Goal: Information Seeking & Learning: Learn about a topic

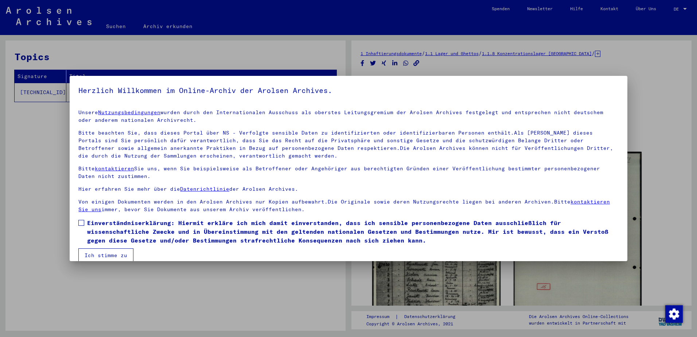
drag, startPoint x: 687, startPoint y: 102, endPoint x: 686, endPoint y: 143, distance: 40.9
click at [81, 223] on span at bounding box center [81, 223] width 6 height 6
click at [87, 256] on button "Ich stimme zu" at bounding box center [105, 255] width 55 height 14
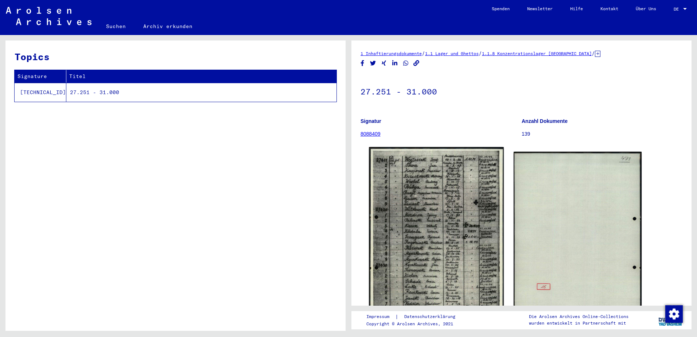
click at [391, 240] on img at bounding box center [436, 242] width 135 height 191
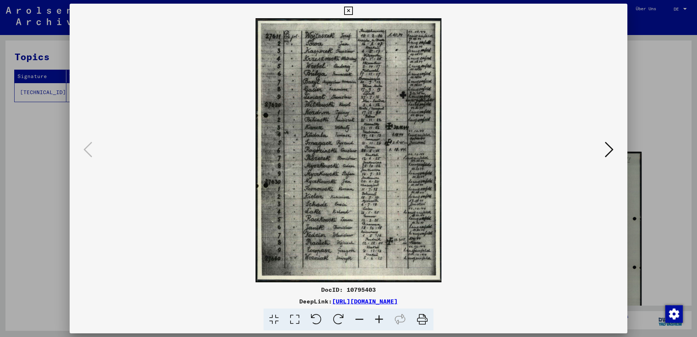
click at [361, 210] on img at bounding box center [348, 150] width 508 height 264
click at [609, 145] on icon at bounding box center [609, 150] width 9 height 18
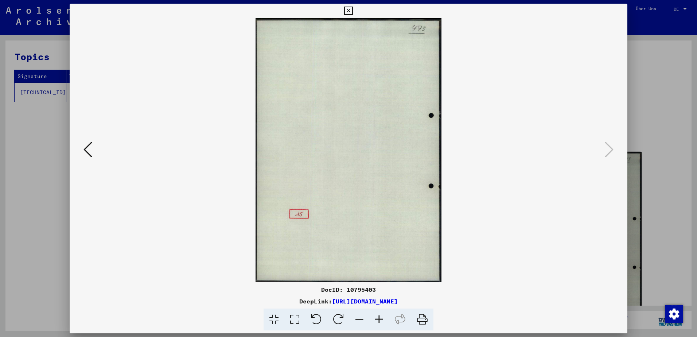
click at [85, 146] on icon at bounding box center [88, 150] width 9 height 18
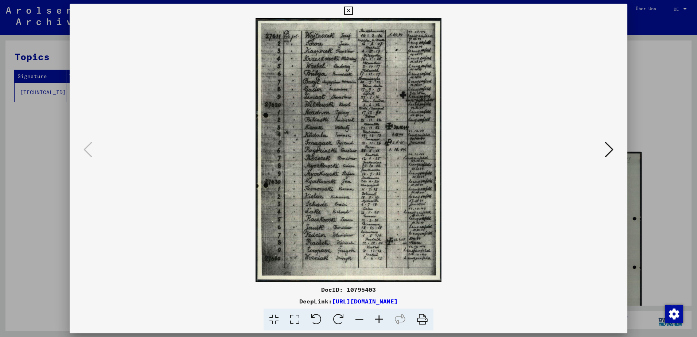
click at [386, 210] on img at bounding box center [348, 150] width 508 height 264
click at [298, 317] on icon at bounding box center [294, 319] width 21 height 22
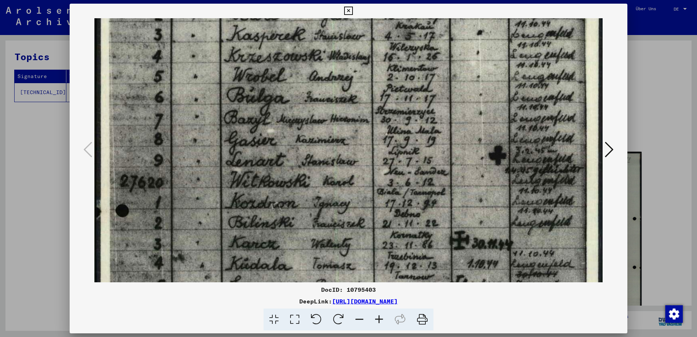
scroll to position [81, 0]
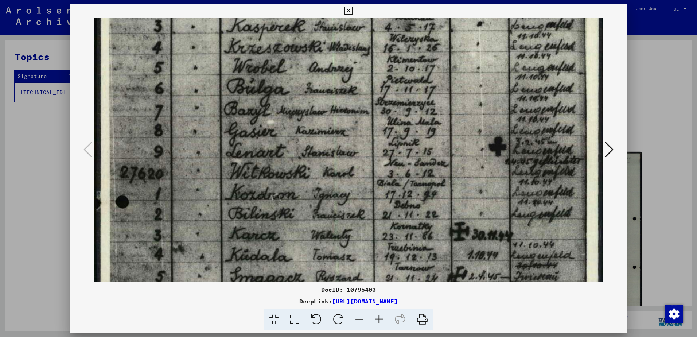
drag, startPoint x: 403, startPoint y: 227, endPoint x: 400, endPoint y: 146, distance: 81.0
click at [400, 146] on img at bounding box center [348, 297] width 508 height 721
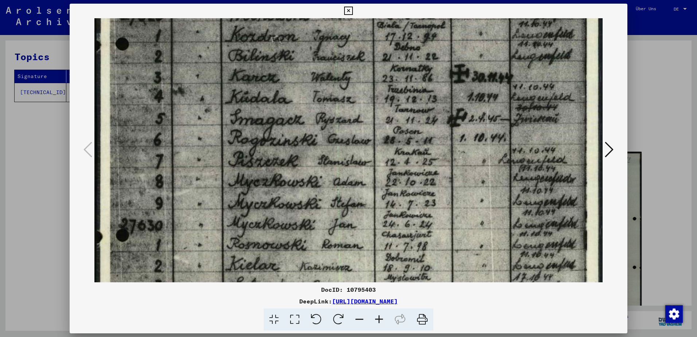
scroll to position [251, 0]
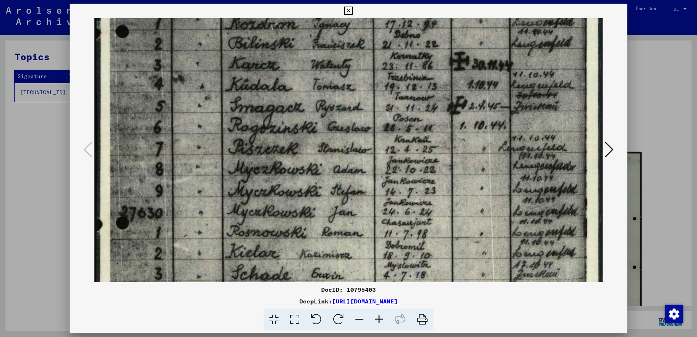
drag, startPoint x: 395, startPoint y: 229, endPoint x: 389, endPoint y: 59, distance: 170.4
click at [389, 59] on img at bounding box center [348, 127] width 508 height 721
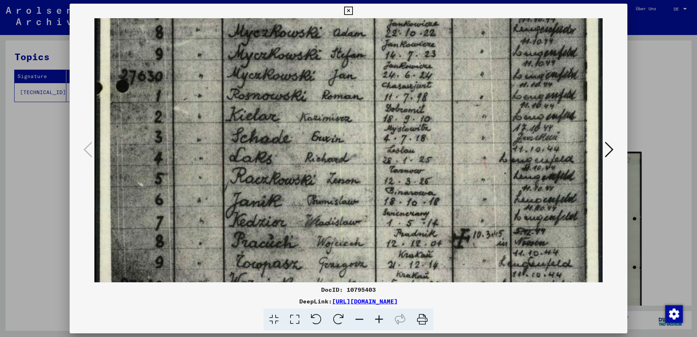
scroll to position [388, 0]
drag, startPoint x: 396, startPoint y: 216, endPoint x: 392, endPoint y: 79, distance: 137.2
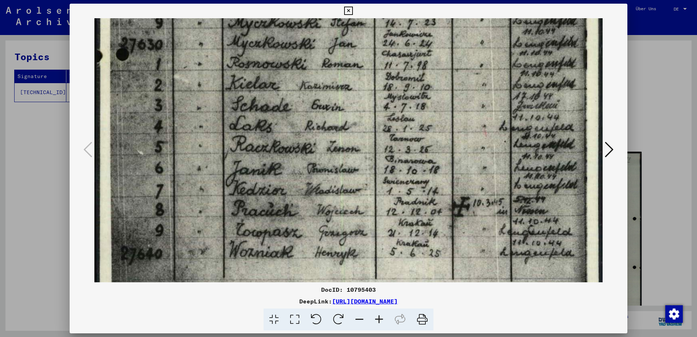
scroll to position [457, 0]
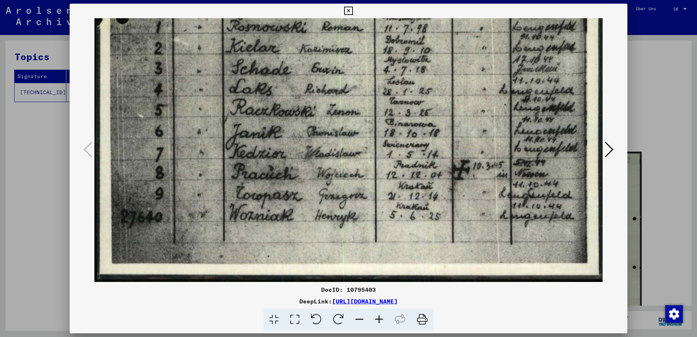
drag, startPoint x: 381, startPoint y: 212, endPoint x: 382, endPoint y: 85, distance: 127.6
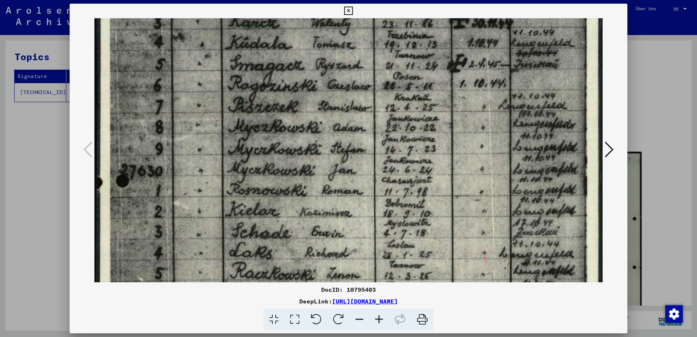
scroll to position [288, 0]
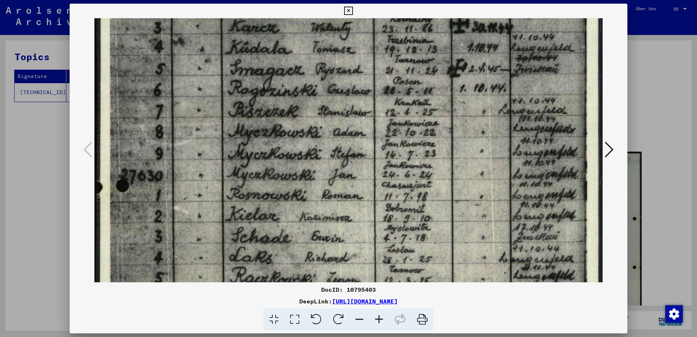
drag, startPoint x: 402, startPoint y: 77, endPoint x: 374, endPoint y: 245, distance: 170.4
click at [374, 245] on img at bounding box center [348, 90] width 508 height 721
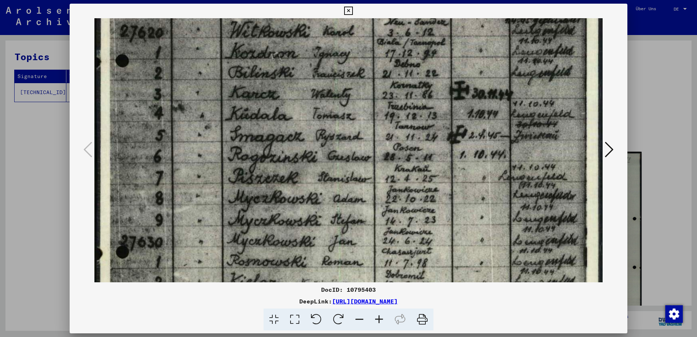
scroll to position [215, 0]
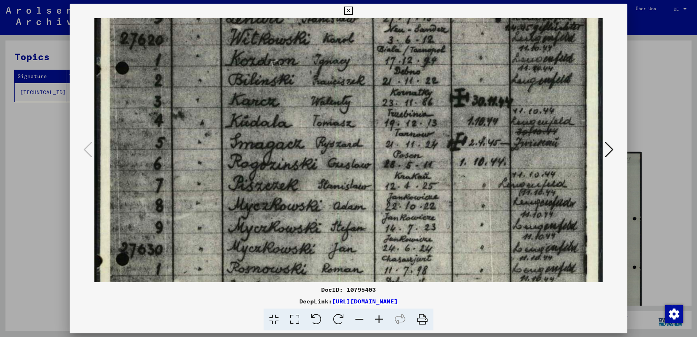
drag, startPoint x: 375, startPoint y: 149, endPoint x: 376, endPoint y: 222, distance: 73.7
click at [376, 222] on img at bounding box center [348, 163] width 508 height 721
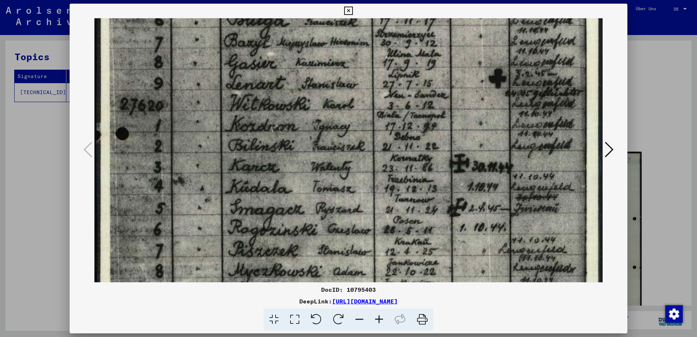
scroll to position [144, 0]
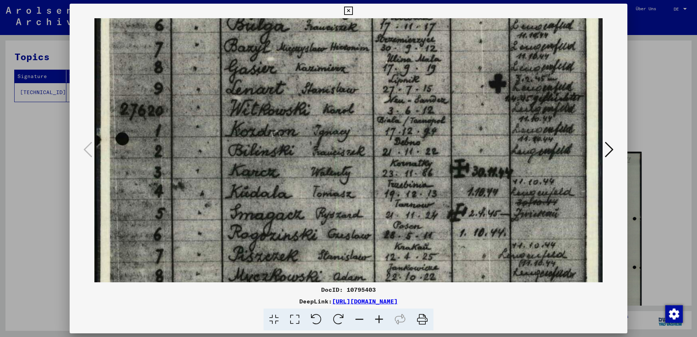
drag, startPoint x: 372, startPoint y: 85, endPoint x: 339, endPoint y: 156, distance: 77.8
click at [339, 156] on img at bounding box center [348, 234] width 508 height 721
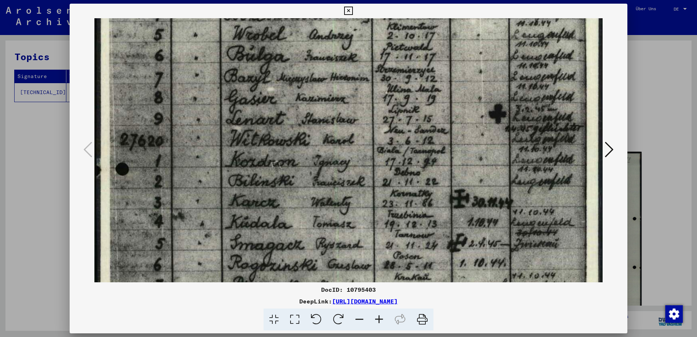
scroll to position [108, 0]
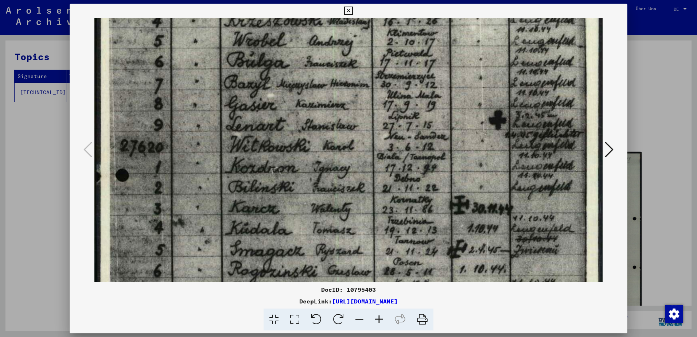
drag, startPoint x: 500, startPoint y: 144, endPoint x: 488, endPoint y: 181, distance: 38.4
click at [488, 181] on img at bounding box center [348, 271] width 508 height 721
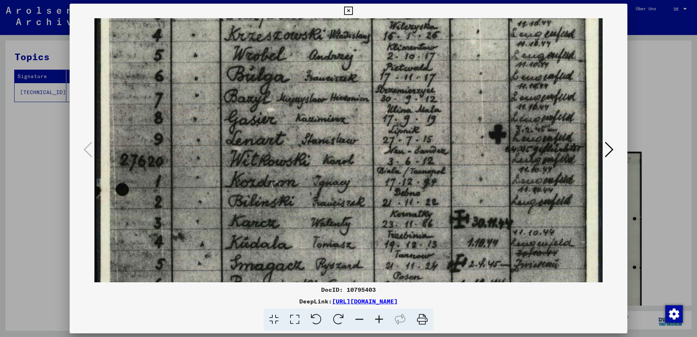
scroll to position [92, 0]
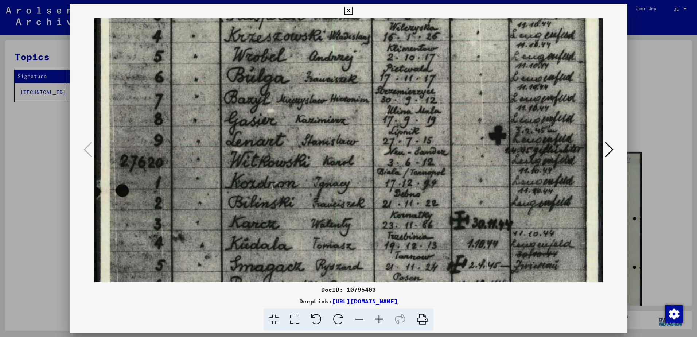
drag, startPoint x: 533, startPoint y: 160, endPoint x: 529, endPoint y: 176, distance: 15.7
click at [529, 176] on img at bounding box center [348, 286] width 508 height 721
click at [607, 151] on icon at bounding box center [609, 150] width 9 height 18
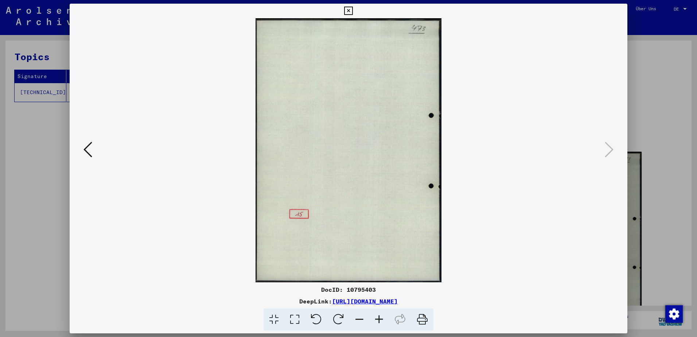
click at [86, 147] on icon at bounding box center [88, 150] width 9 height 18
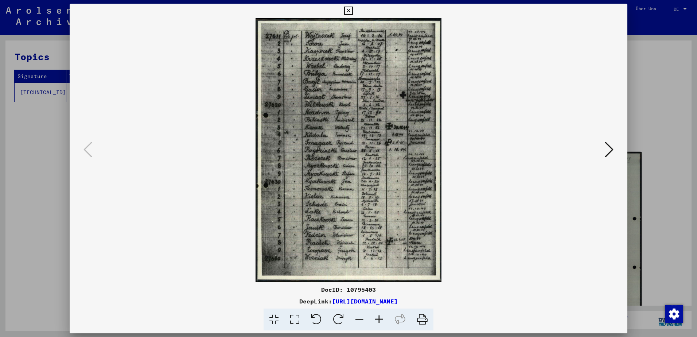
click at [349, 11] on icon at bounding box center [348, 11] width 8 height 9
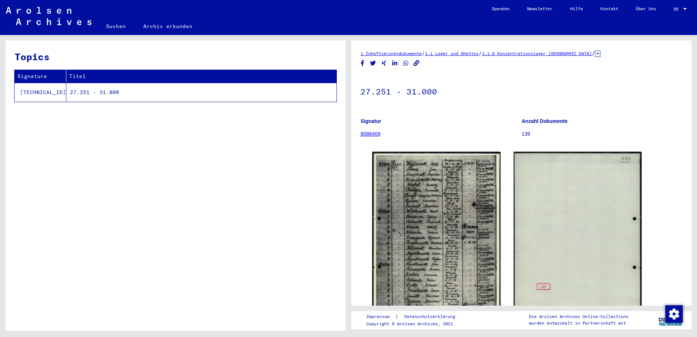
click at [38, 92] on td "[TECHNICAL_ID]" at bounding box center [41, 92] width 52 height 19
click at [66, 93] on td "27.251 - 31.000" at bounding box center [201, 92] width 270 height 19
click at [395, 53] on link "1 Inhaftierungsdokumente" at bounding box center [391, 53] width 61 height 5
click at [371, 135] on link "8088409" at bounding box center [371, 134] width 20 height 6
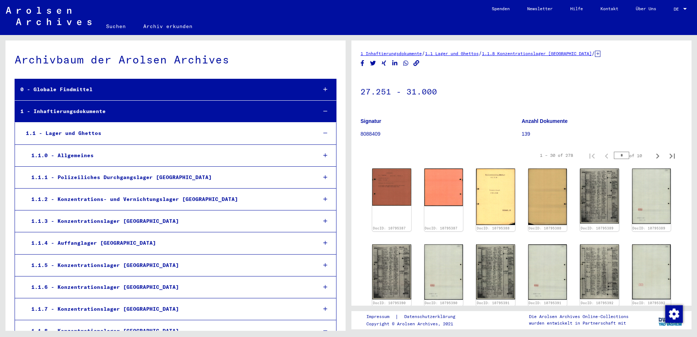
drag, startPoint x: 681, startPoint y: 70, endPoint x: 590, endPoint y: 100, distance: 96.6
click at [580, 53] on link "1.1.8 Konzentrationslager [GEOGRAPHIC_DATA]" at bounding box center [537, 53] width 110 height 5
click at [479, 54] on link "1.1 Lager und Ghettos" at bounding box center [452, 53] width 54 height 5
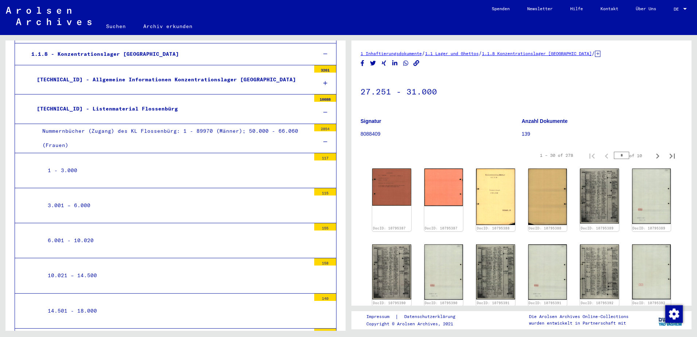
scroll to position [283, 0]
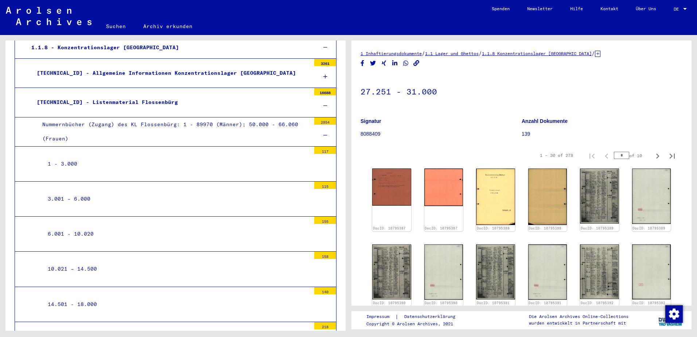
click at [140, 102] on div "[TECHNICAL_ID] - Listenmaterial Flossenbürg" at bounding box center [170, 102] width 279 height 14
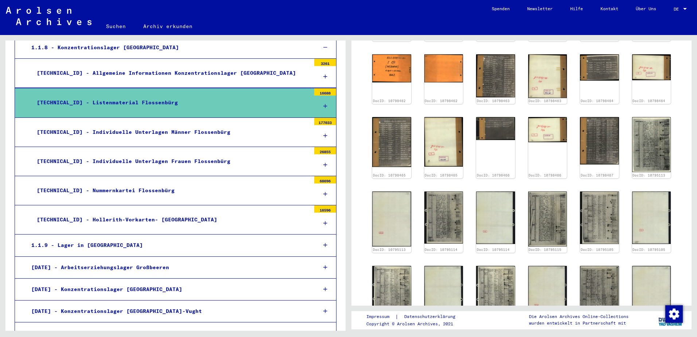
scroll to position [220, 0]
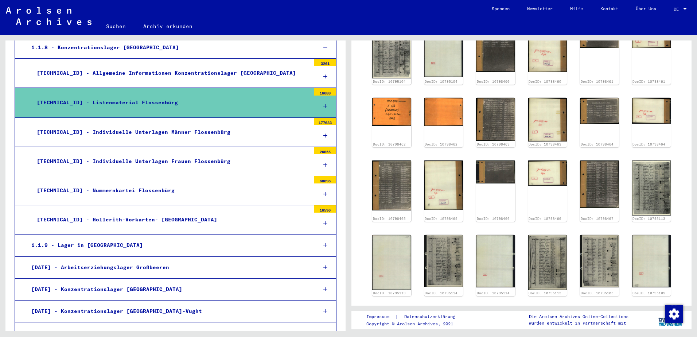
click at [262, 133] on div "[TECHNICAL_ID] - Individuelle Unterlagen Männer Flossenbürg" at bounding box center [170, 132] width 279 height 14
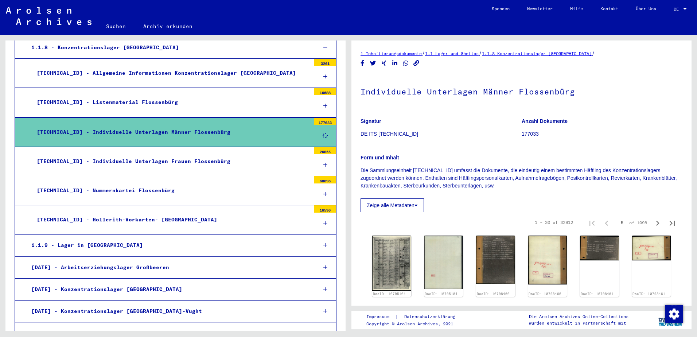
click at [262, 133] on div "[TECHNICAL_ID] - Individuelle Unterlagen Männer Flossenbürg" at bounding box center [170, 132] width 279 height 14
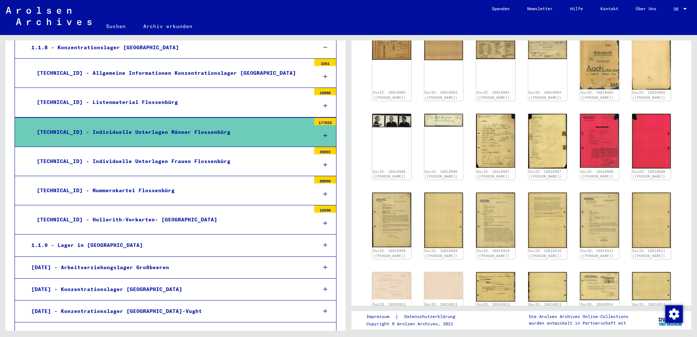
scroll to position [205, 0]
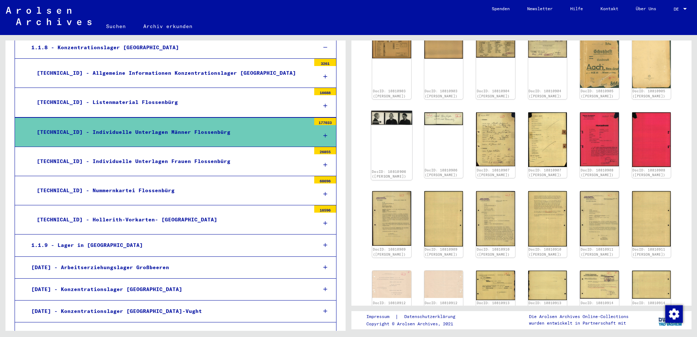
click at [391, 118] on img at bounding box center [391, 117] width 41 height 14
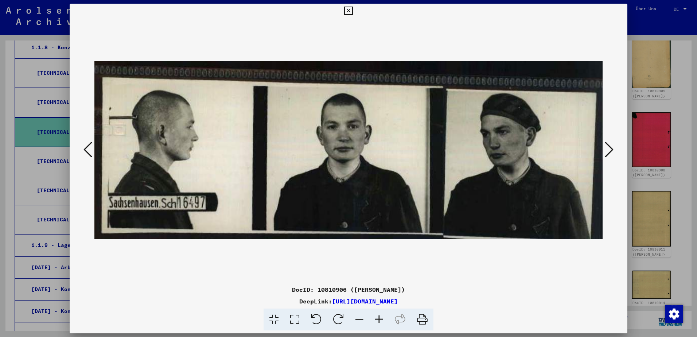
click at [612, 148] on icon at bounding box center [609, 150] width 9 height 18
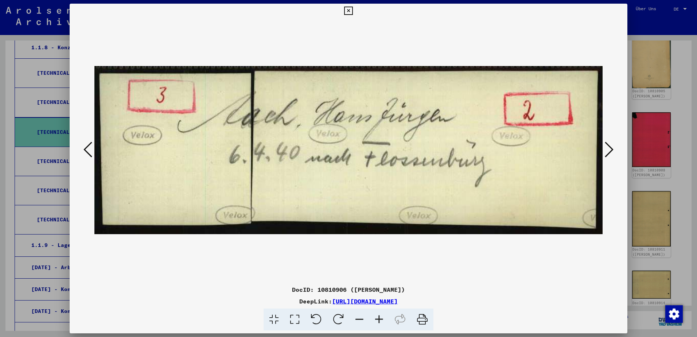
click at [612, 148] on icon at bounding box center [609, 150] width 9 height 18
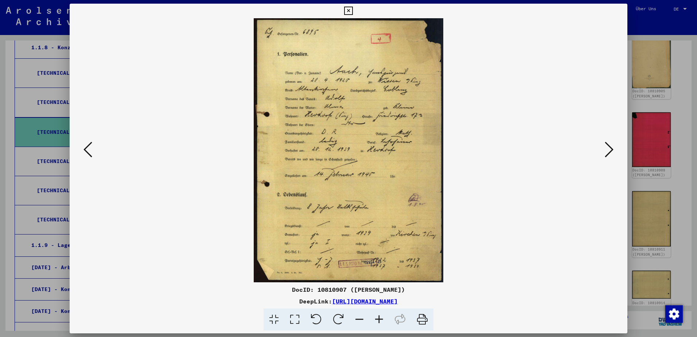
click at [612, 148] on icon at bounding box center [609, 150] width 9 height 18
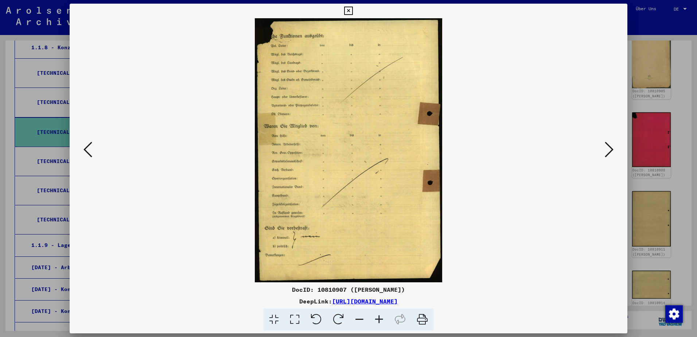
click at [612, 148] on icon at bounding box center [609, 150] width 9 height 18
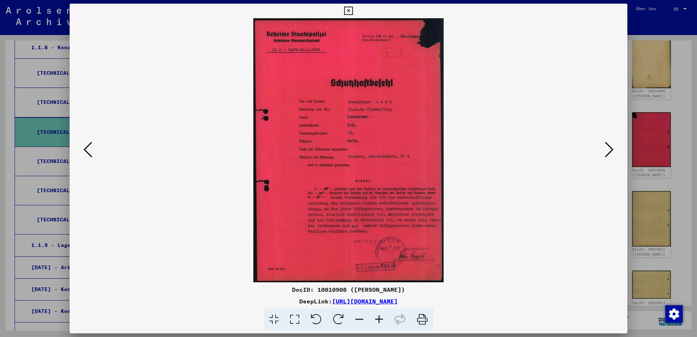
click at [612, 148] on icon at bounding box center [609, 150] width 9 height 18
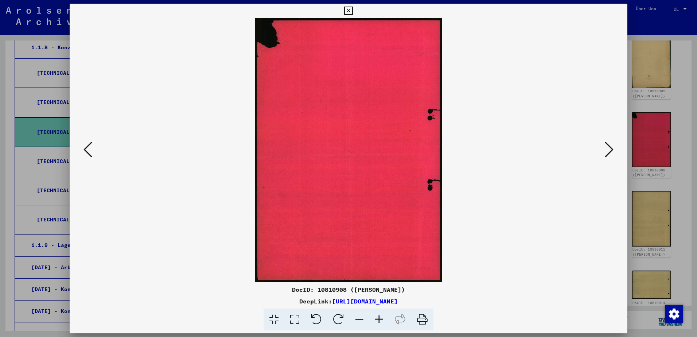
click at [612, 148] on icon at bounding box center [609, 150] width 9 height 18
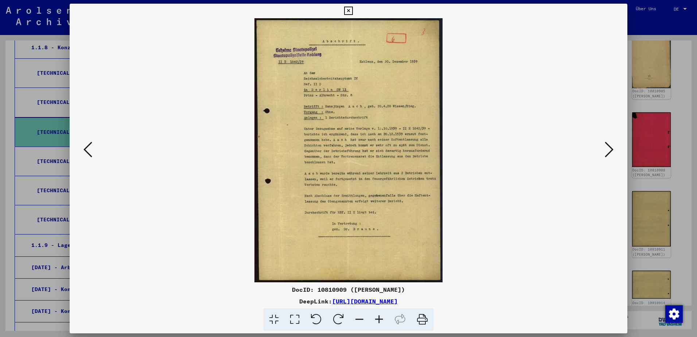
click at [612, 148] on icon at bounding box center [609, 150] width 9 height 18
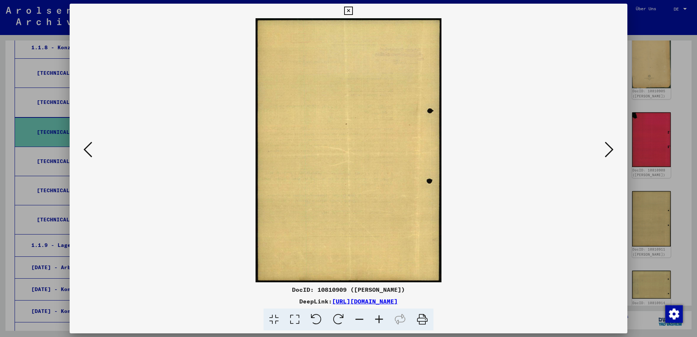
click at [612, 148] on icon at bounding box center [609, 150] width 9 height 18
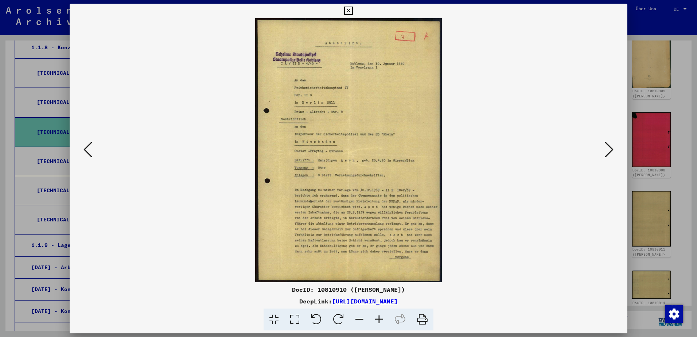
click at [612, 148] on icon at bounding box center [609, 150] width 9 height 18
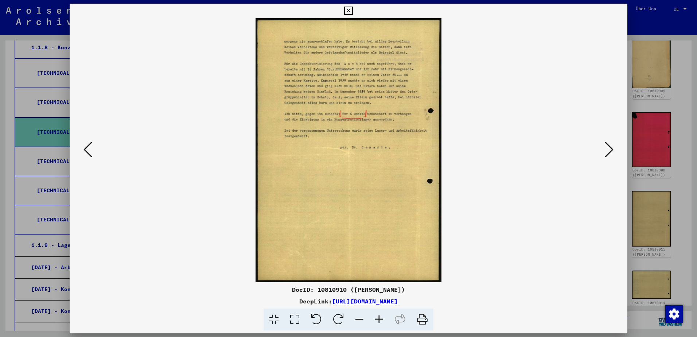
click at [612, 148] on icon at bounding box center [609, 150] width 9 height 18
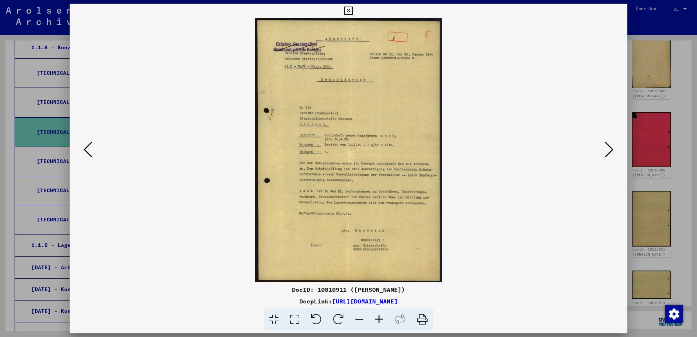
click at [612, 148] on icon at bounding box center [609, 150] width 9 height 18
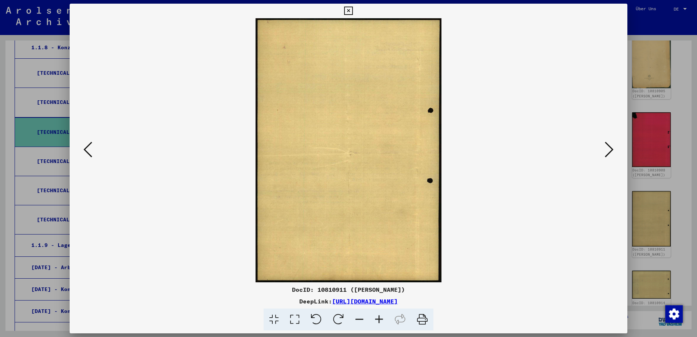
click at [612, 148] on icon at bounding box center [609, 150] width 9 height 18
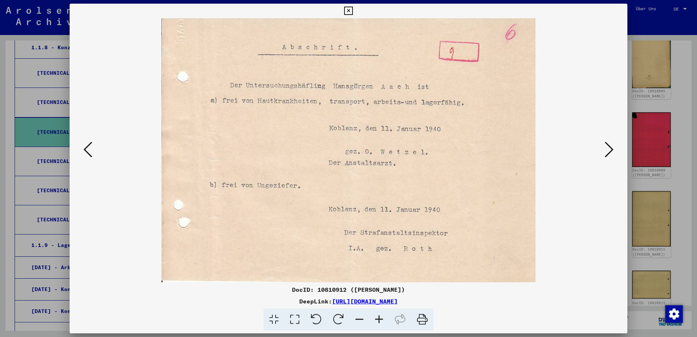
click at [612, 148] on icon at bounding box center [609, 150] width 9 height 18
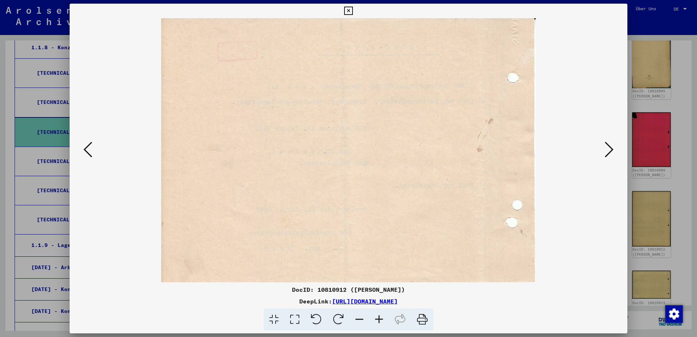
click at [612, 148] on icon at bounding box center [609, 150] width 9 height 18
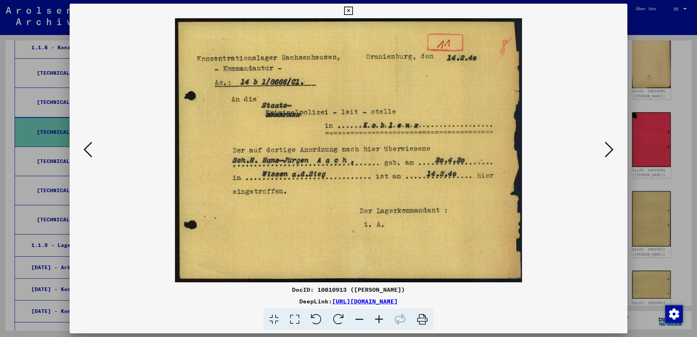
click at [612, 148] on icon at bounding box center [609, 150] width 9 height 18
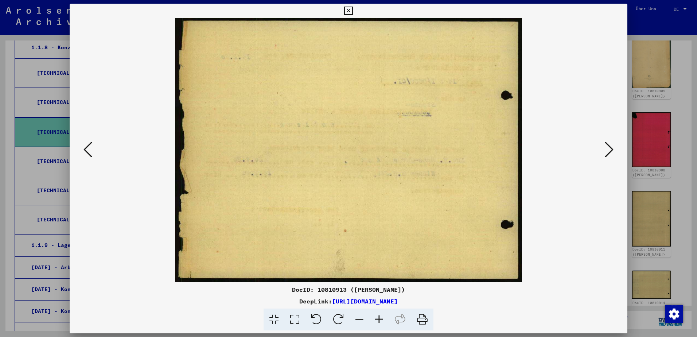
click at [612, 148] on icon at bounding box center [609, 150] width 9 height 18
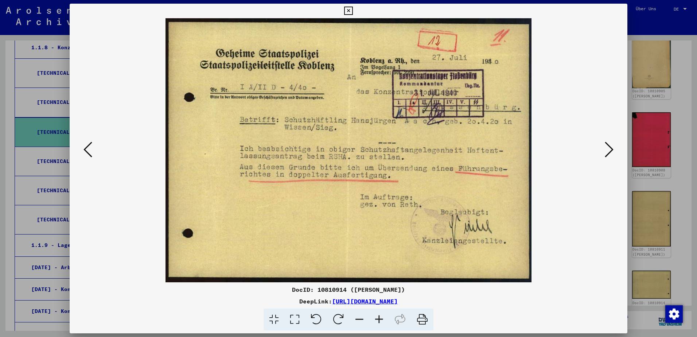
click at [612, 148] on icon at bounding box center [609, 150] width 9 height 18
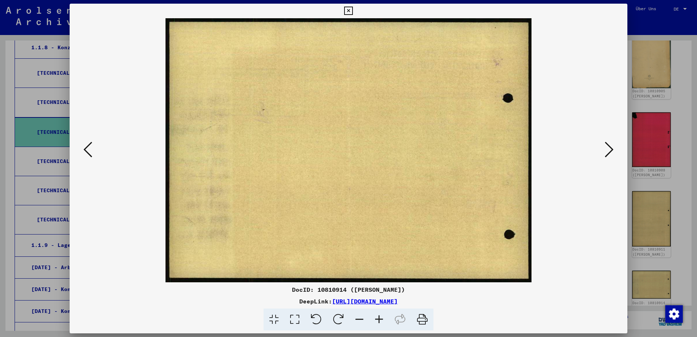
click at [85, 148] on icon at bounding box center [88, 150] width 9 height 18
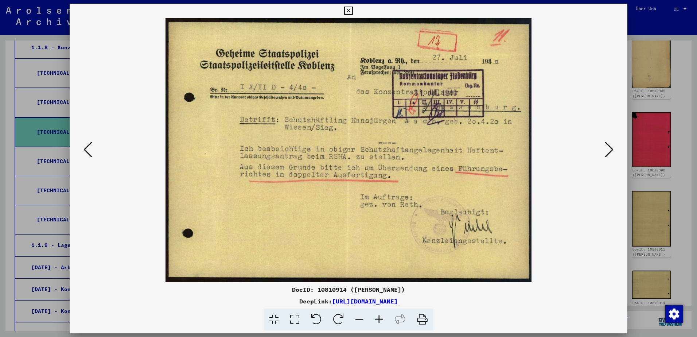
click at [610, 145] on icon at bounding box center [609, 150] width 9 height 18
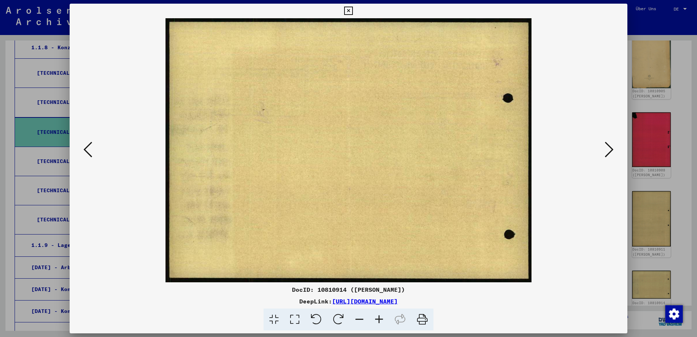
click at [610, 145] on icon at bounding box center [609, 150] width 9 height 18
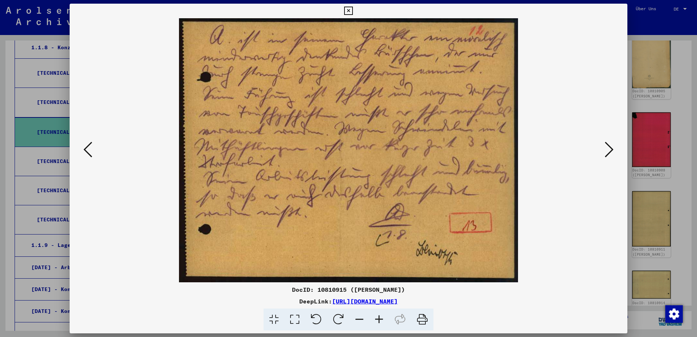
click at [610, 145] on icon at bounding box center [609, 150] width 9 height 18
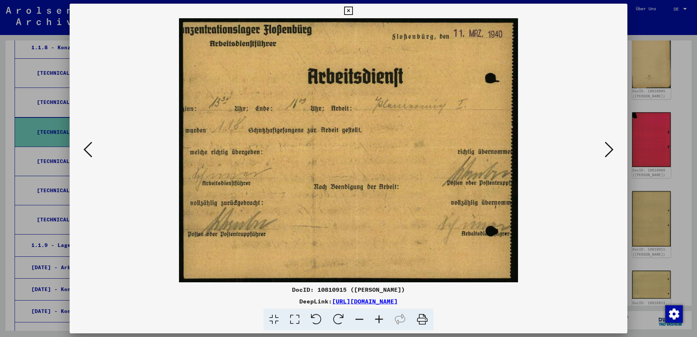
click at [610, 145] on icon at bounding box center [609, 150] width 9 height 18
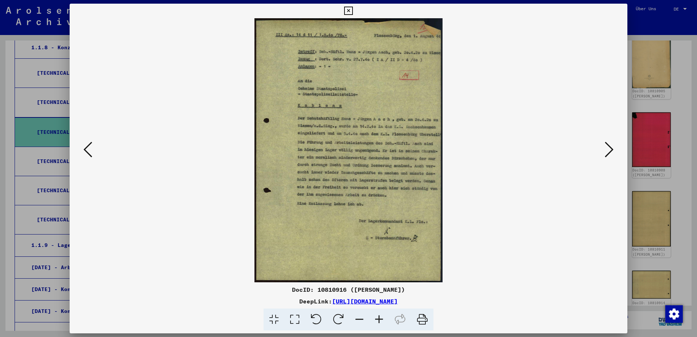
click at [610, 145] on icon at bounding box center [609, 150] width 9 height 18
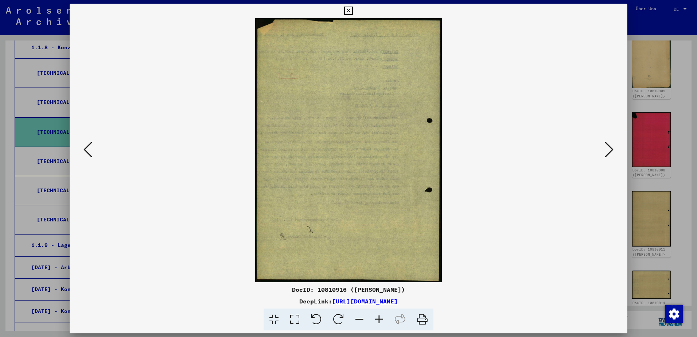
click at [609, 145] on icon at bounding box center [609, 150] width 9 height 18
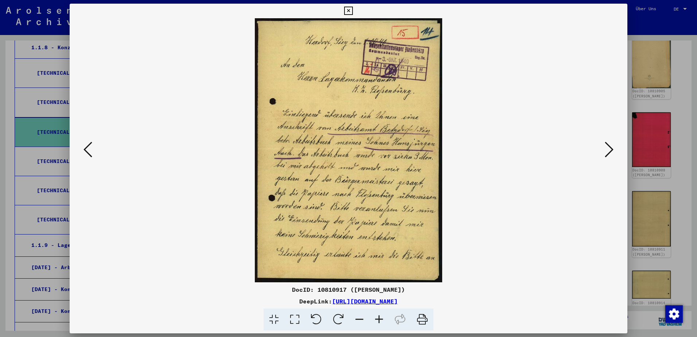
click at [609, 145] on icon at bounding box center [609, 150] width 9 height 18
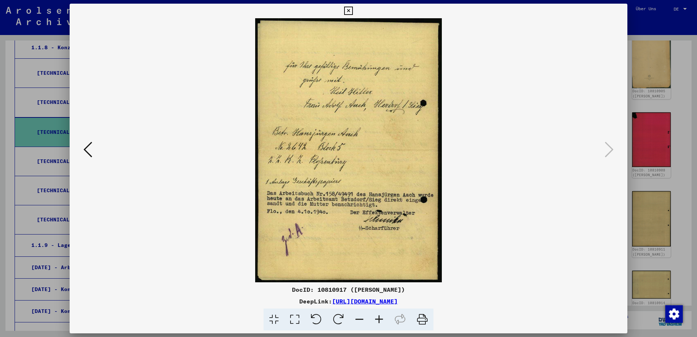
click at [84, 149] on icon at bounding box center [88, 150] width 9 height 18
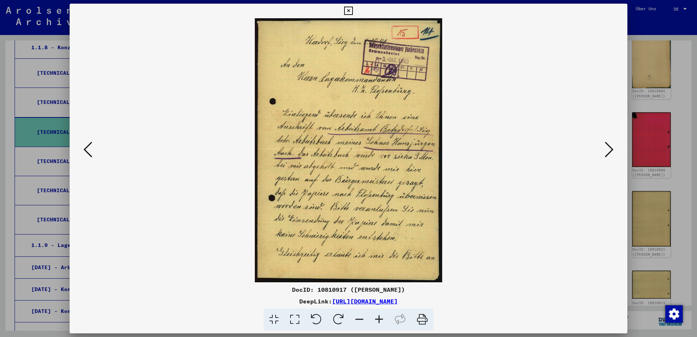
click at [84, 149] on icon at bounding box center [88, 150] width 9 height 18
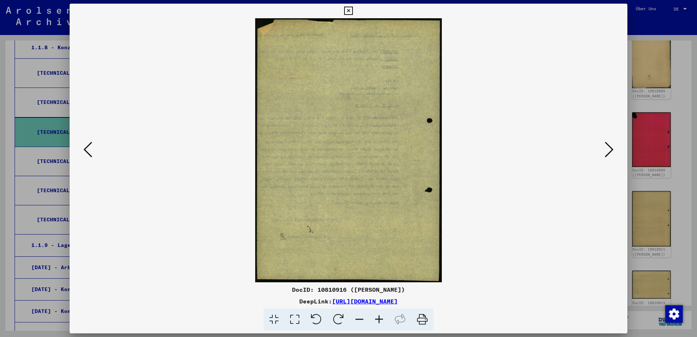
click at [84, 149] on icon at bounding box center [88, 150] width 9 height 18
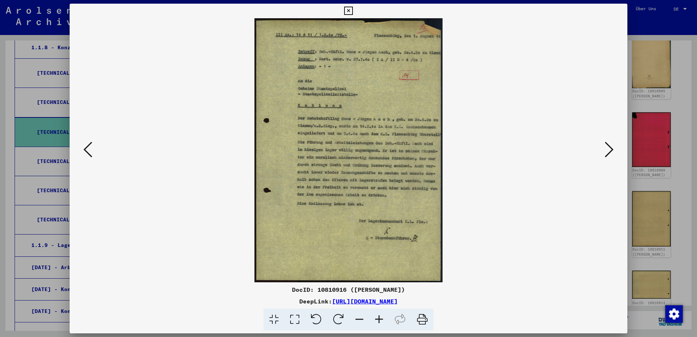
click at [84, 149] on icon at bounding box center [88, 150] width 9 height 18
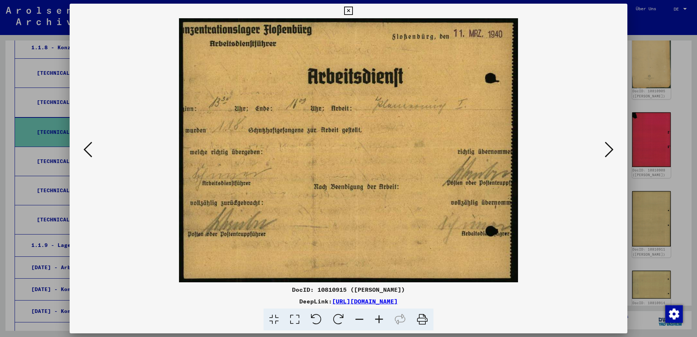
click at [84, 149] on icon at bounding box center [88, 150] width 9 height 18
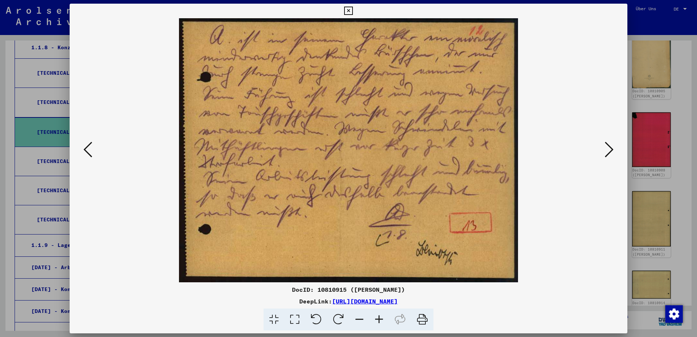
click at [84, 149] on icon at bounding box center [88, 150] width 9 height 18
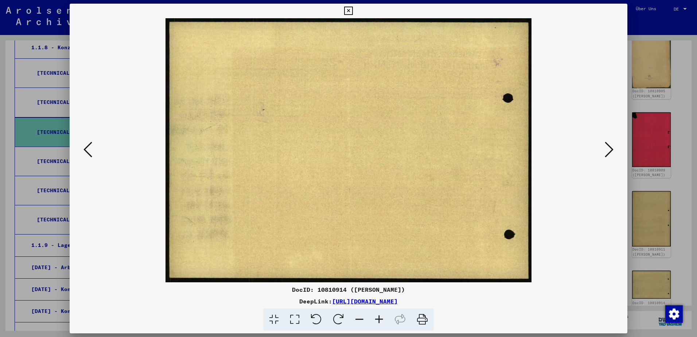
click at [84, 149] on icon at bounding box center [88, 150] width 9 height 18
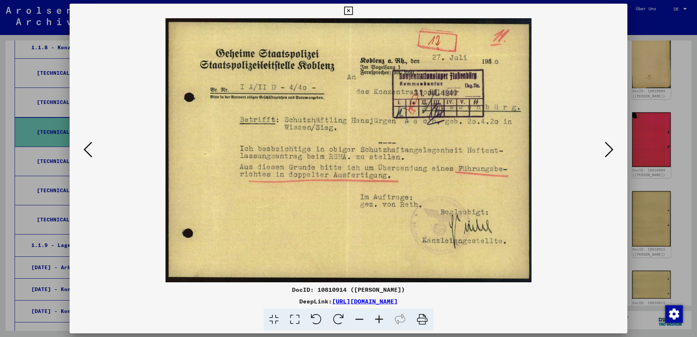
click at [84, 149] on icon at bounding box center [88, 150] width 9 height 18
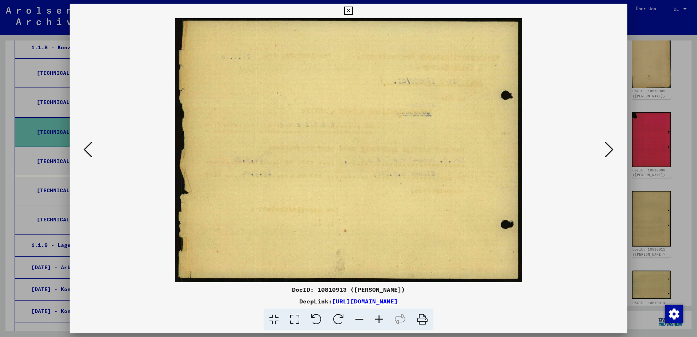
click at [84, 149] on icon at bounding box center [88, 150] width 9 height 18
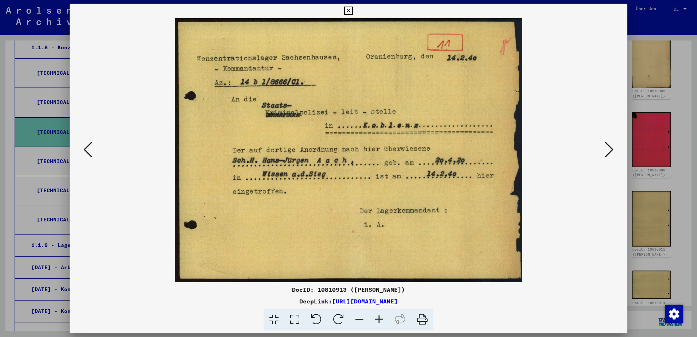
click at [84, 149] on icon at bounding box center [88, 150] width 9 height 18
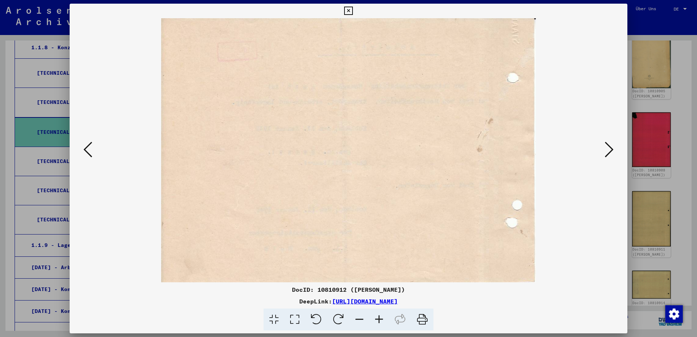
click at [84, 149] on icon at bounding box center [88, 150] width 9 height 18
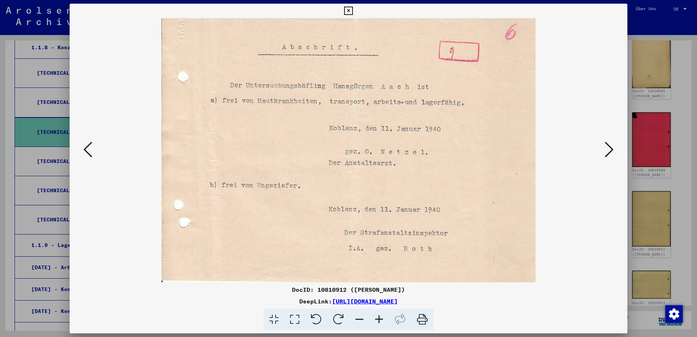
click at [84, 149] on icon at bounding box center [88, 150] width 9 height 18
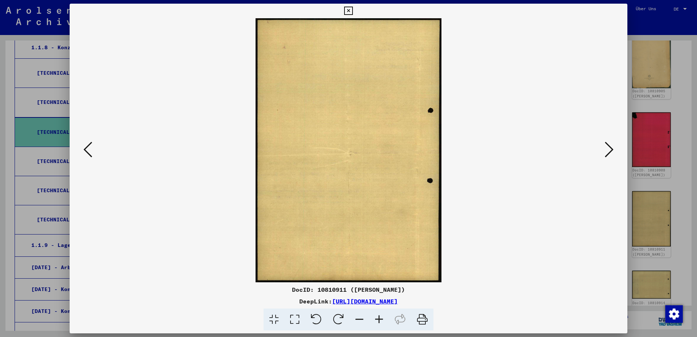
click at [84, 149] on icon at bounding box center [88, 150] width 9 height 18
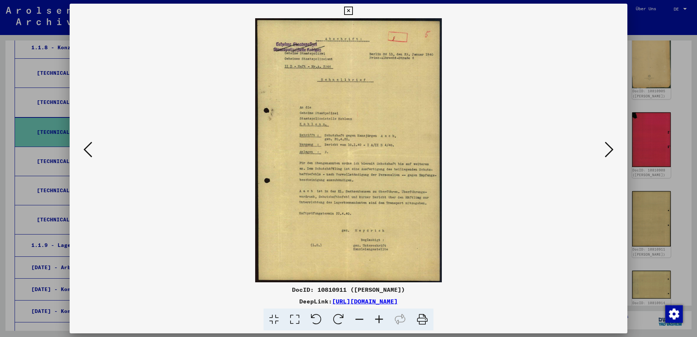
click at [84, 149] on icon at bounding box center [88, 150] width 9 height 18
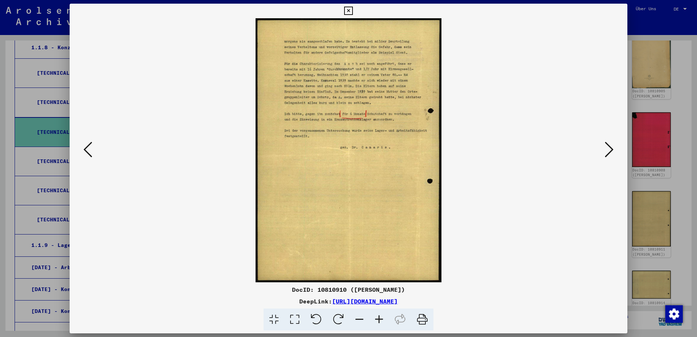
click at [84, 149] on icon at bounding box center [88, 150] width 9 height 18
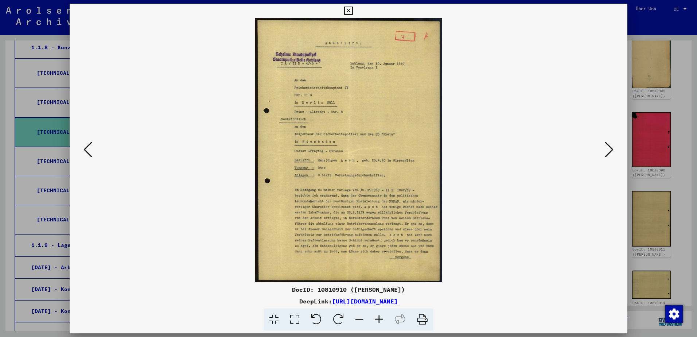
click at [608, 151] on icon at bounding box center [609, 150] width 9 height 18
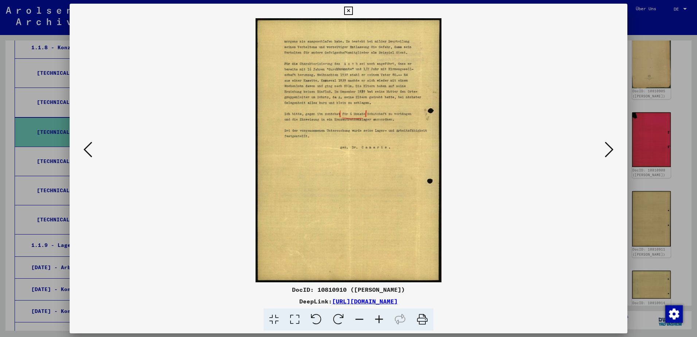
click at [380, 319] on icon at bounding box center [379, 319] width 20 height 22
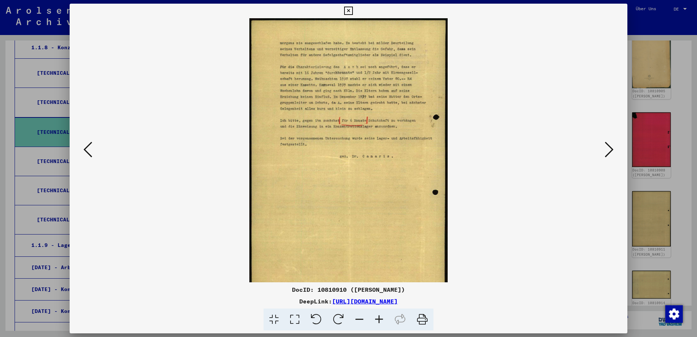
click at [380, 319] on icon at bounding box center [379, 319] width 20 height 22
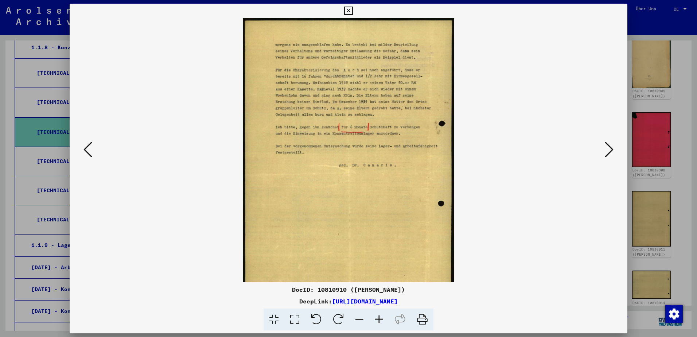
click at [380, 319] on icon at bounding box center [379, 319] width 20 height 22
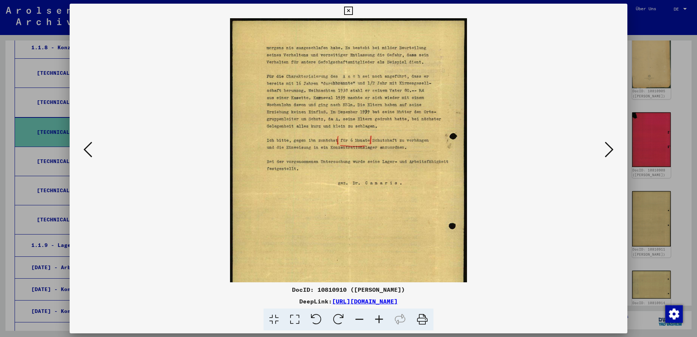
click at [380, 319] on icon at bounding box center [379, 319] width 20 height 22
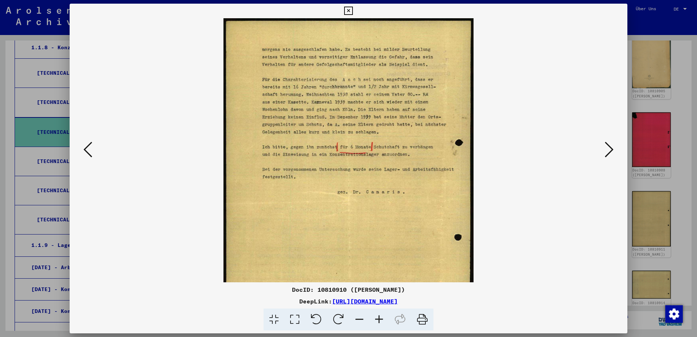
click at [380, 319] on icon at bounding box center [379, 319] width 20 height 22
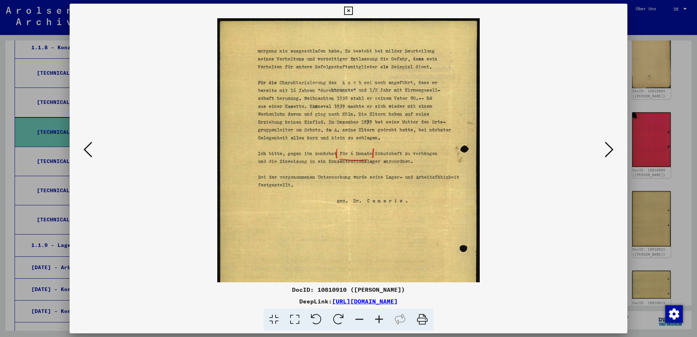
click at [380, 319] on icon at bounding box center [379, 319] width 20 height 22
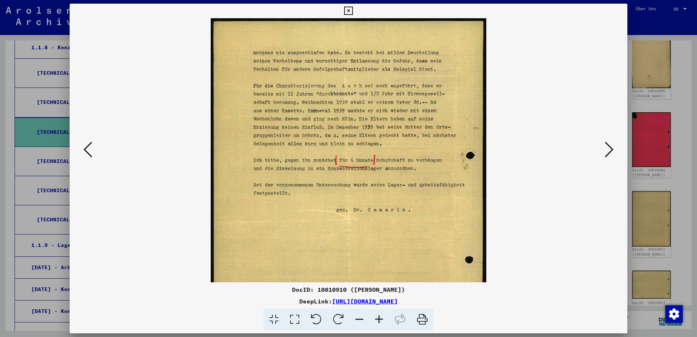
click at [380, 319] on icon at bounding box center [379, 319] width 20 height 22
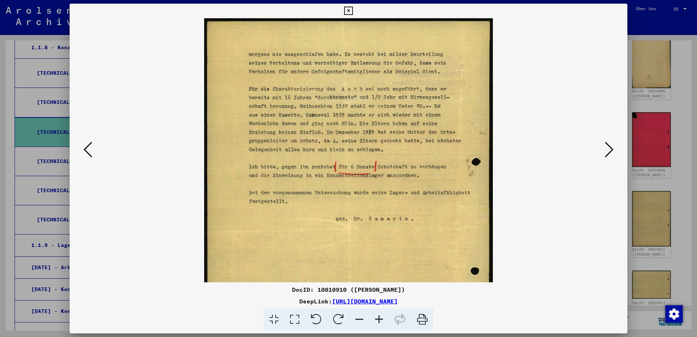
click at [380, 319] on icon at bounding box center [379, 319] width 20 height 22
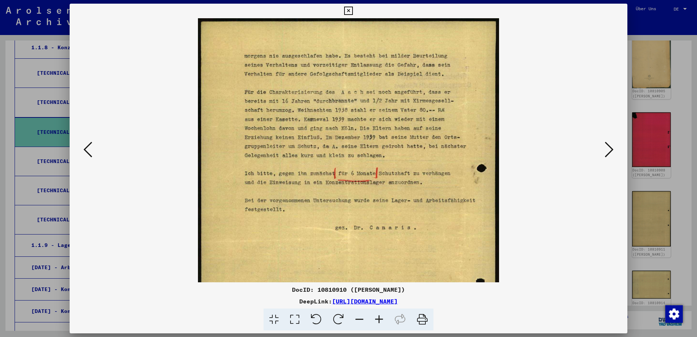
click at [380, 319] on icon at bounding box center [379, 319] width 20 height 22
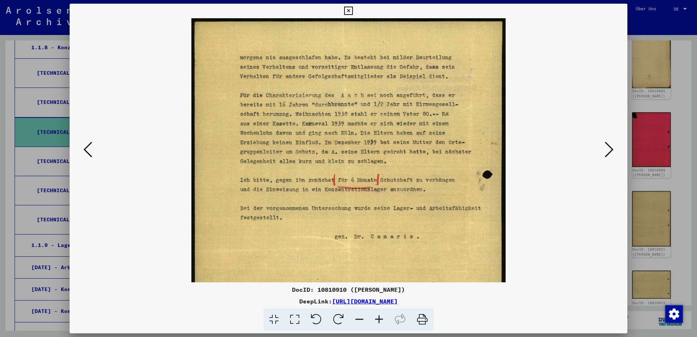
click at [86, 149] on icon at bounding box center [88, 150] width 9 height 18
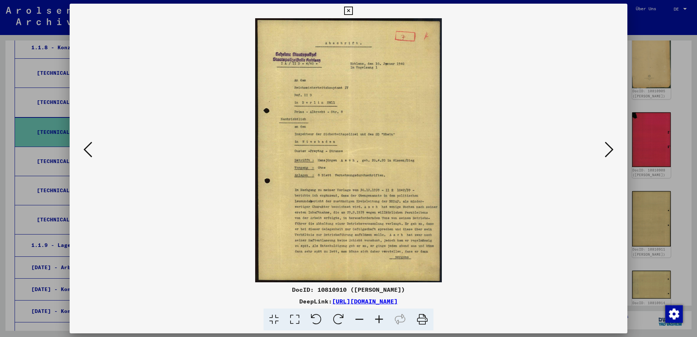
click at [381, 318] on icon at bounding box center [379, 319] width 20 height 22
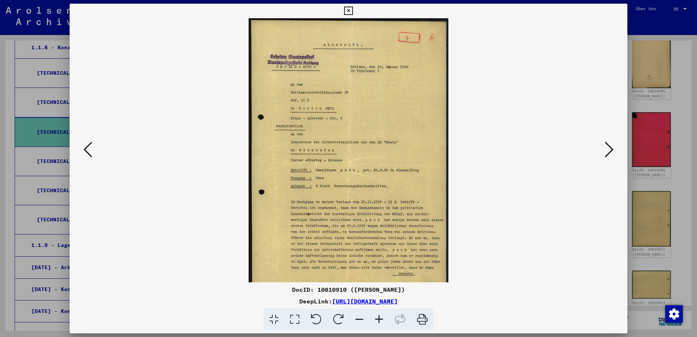
click at [381, 318] on icon at bounding box center [379, 319] width 20 height 22
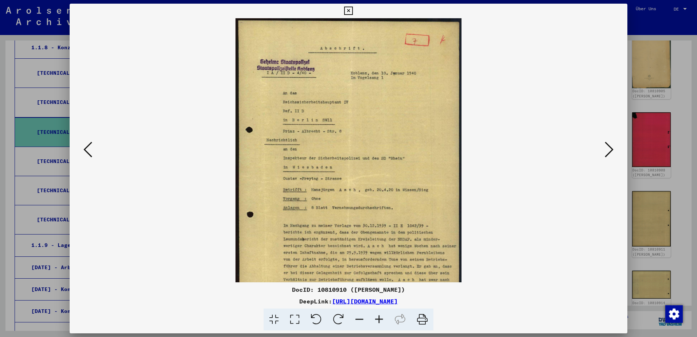
click at [381, 318] on icon at bounding box center [379, 319] width 20 height 22
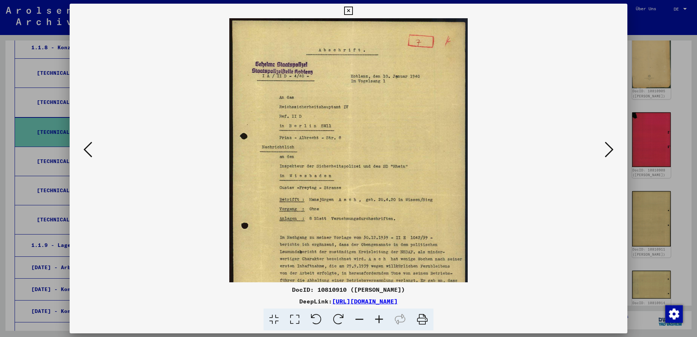
click at [381, 318] on icon at bounding box center [379, 319] width 20 height 22
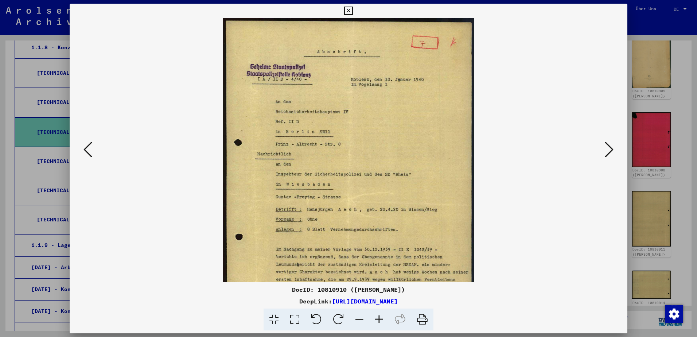
click at [381, 318] on icon at bounding box center [379, 319] width 20 height 22
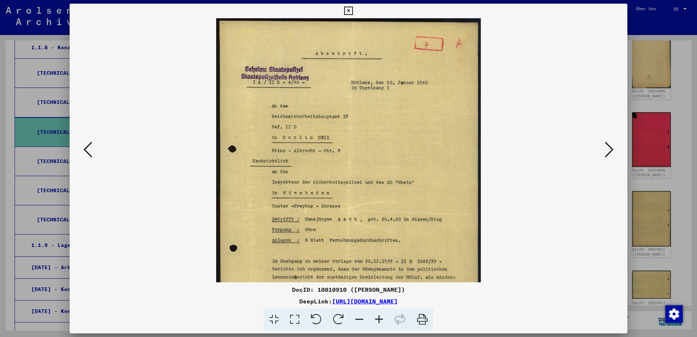
click at [381, 318] on icon at bounding box center [379, 319] width 20 height 22
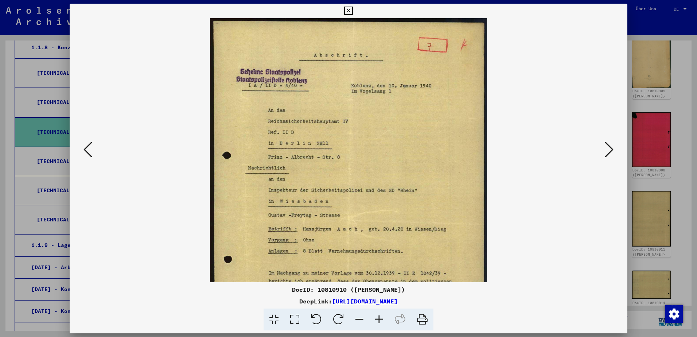
click at [381, 318] on icon at bounding box center [379, 319] width 20 height 22
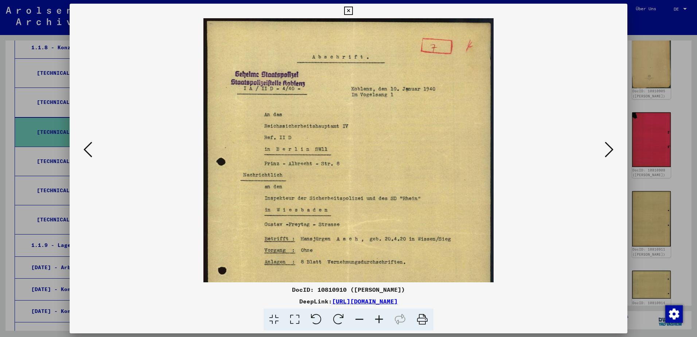
click at [381, 318] on icon at bounding box center [379, 319] width 20 height 22
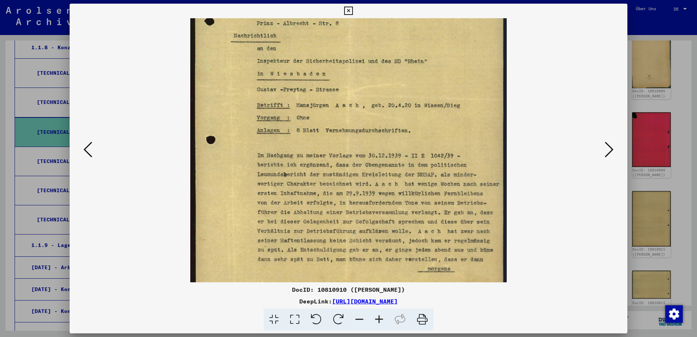
scroll to position [182, 0]
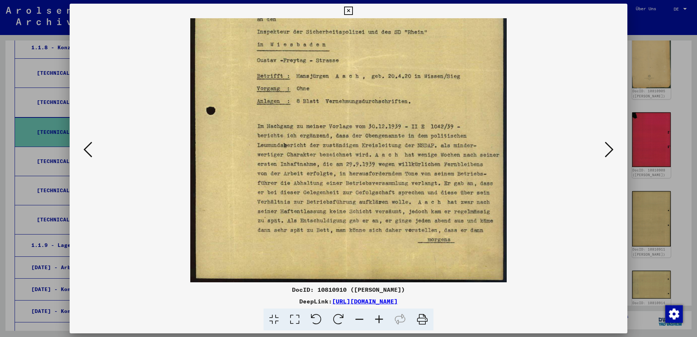
drag, startPoint x: 366, startPoint y: 225, endPoint x: 355, endPoint y: 24, distance: 200.5
click at [355, 24] on img at bounding box center [348, 59] width 316 height 446
click at [90, 145] on icon at bounding box center [88, 150] width 9 height 18
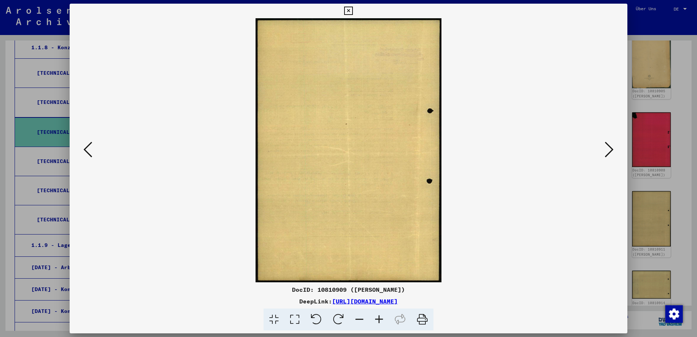
click at [90, 145] on icon at bounding box center [88, 150] width 9 height 18
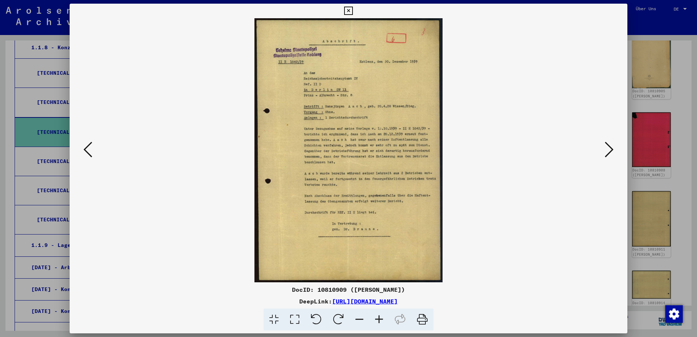
click at [90, 145] on icon at bounding box center [88, 150] width 9 height 18
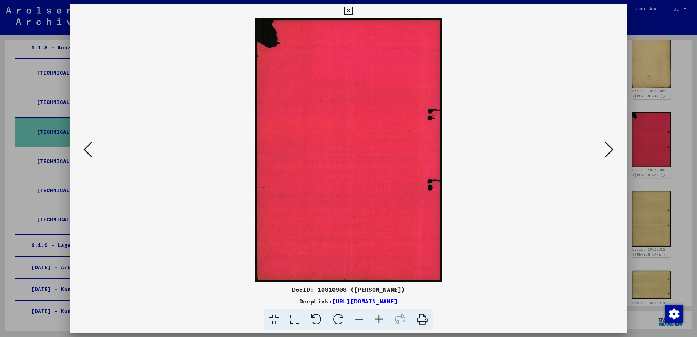
click at [90, 145] on icon at bounding box center [88, 150] width 9 height 18
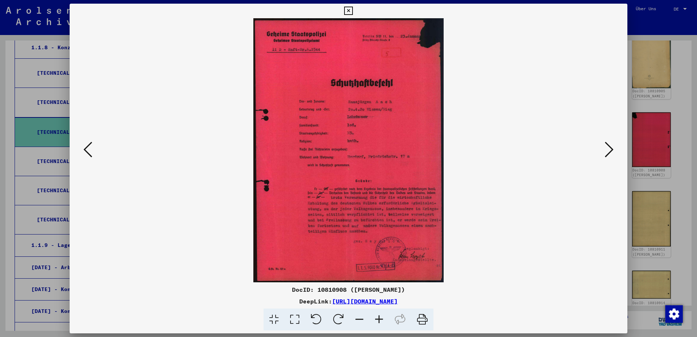
click at [90, 145] on icon at bounding box center [88, 150] width 9 height 18
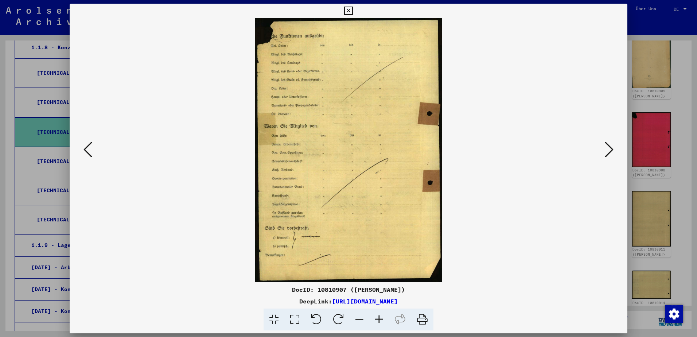
click at [90, 145] on icon at bounding box center [88, 150] width 9 height 18
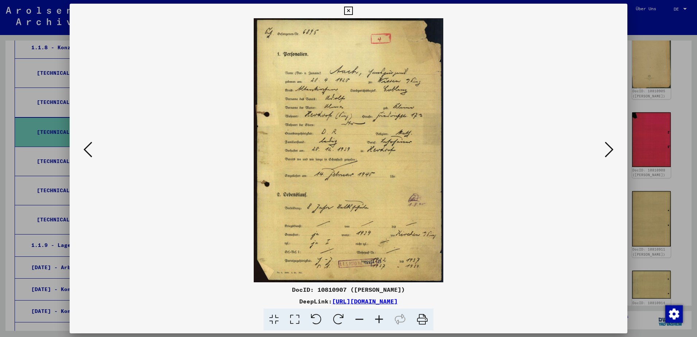
click at [90, 145] on icon at bounding box center [88, 150] width 9 height 18
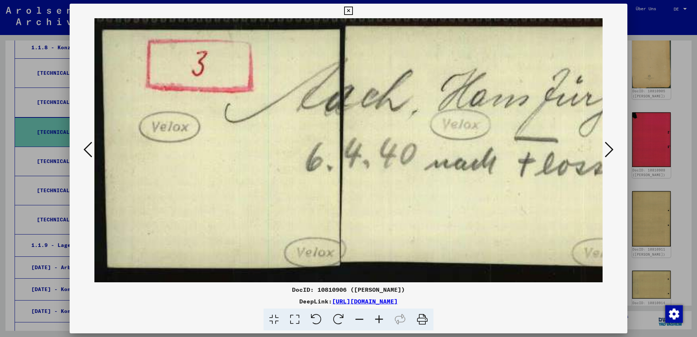
click at [90, 145] on icon at bounding box center [88, 150] width 9 height 18
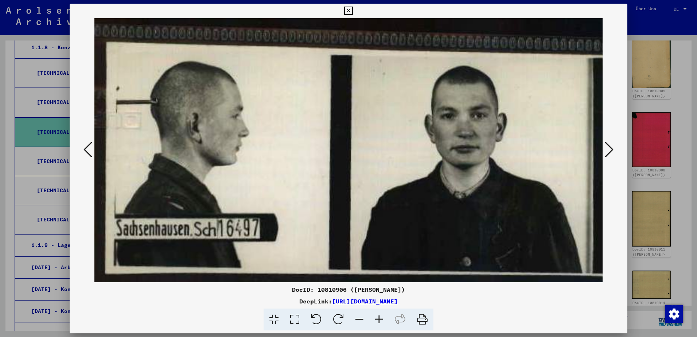
click at [90, 145] on icon at bounding box center [88, 150] width 9 height 18
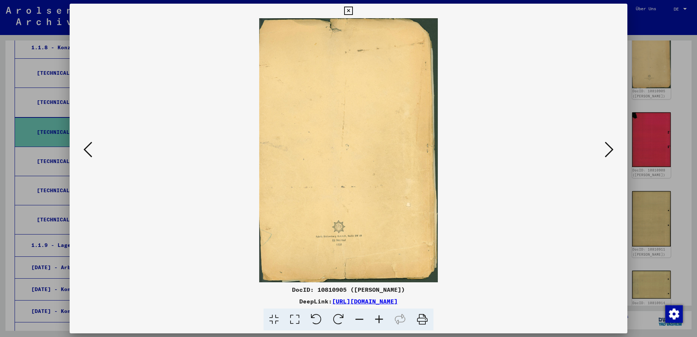
click at [90, 145] on icon at bounding box center [88, 150] width 9 height 18
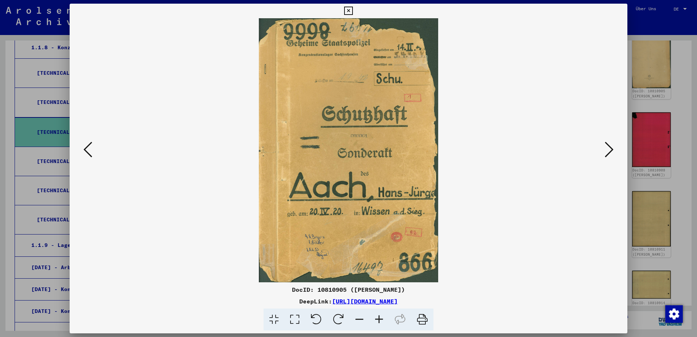
click at [90, 145] on icon at bounding box center [88, 150] width 9 height 18
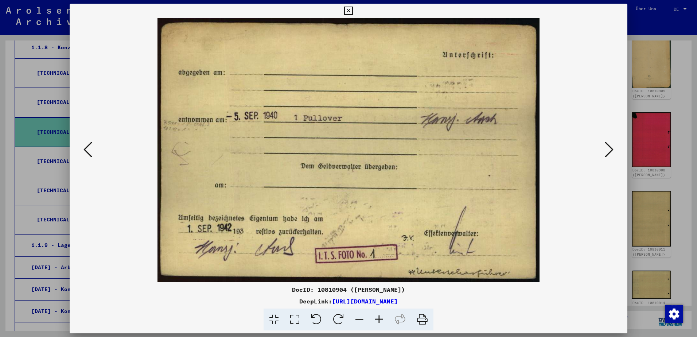
click at [90, 145] on icon at bounding box center [88, 150] width 9 height 18
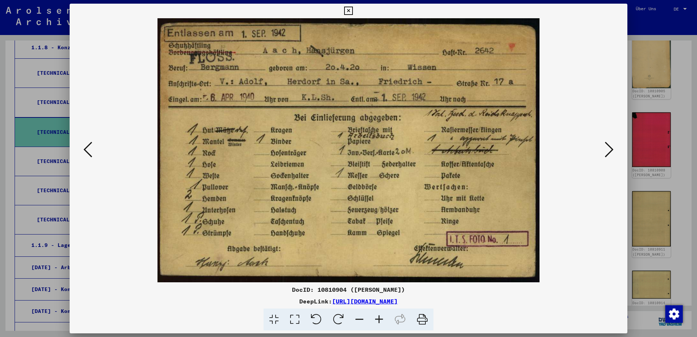
click at [90, 145] on icon at bounding box center [88, 150] width 9 height 18
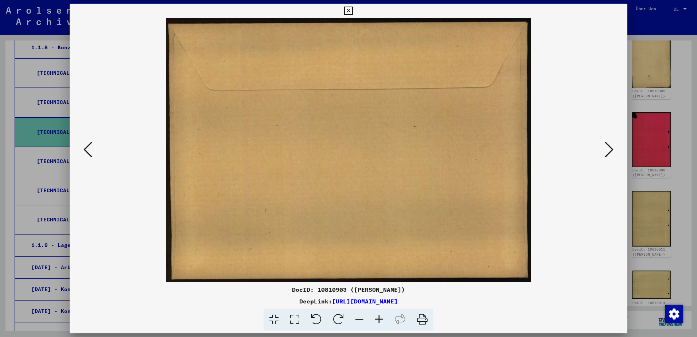
click at [90, 145] on icon at bounding box center [88, 150] width 9 height 18
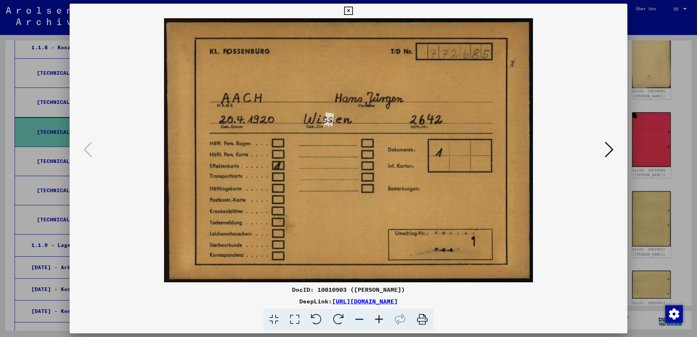
click at [347, 11] on icon at bounding box center [348, 11] width 8 height 9
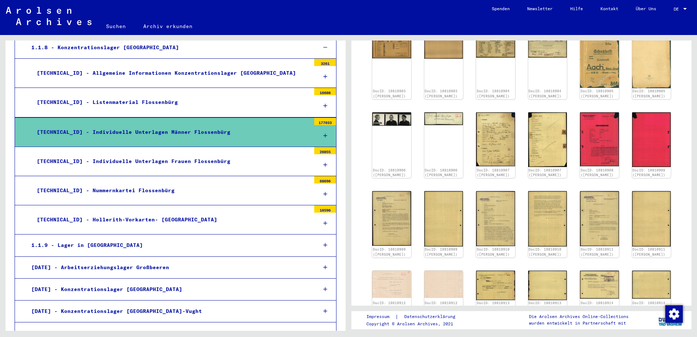
click at [253, 159] on div "[TECHNICAL_ID] - Individuelle Unterlagen Frauen Flossenbürg" at bounding box center [170, 161] width 279 height 14
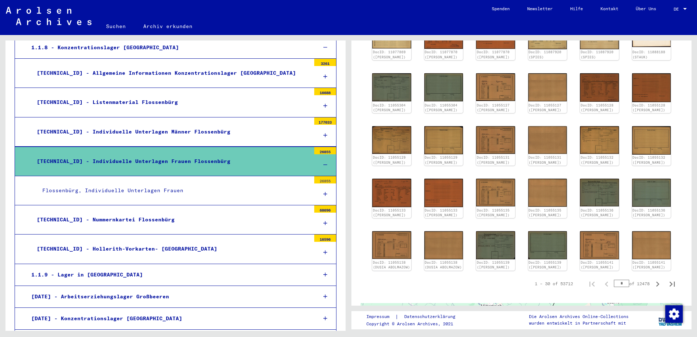
scroll to position [164, 0]
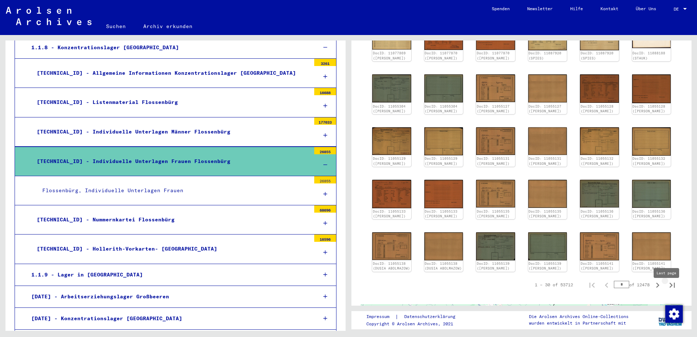
click at [670, 288] on icon "Last page" at bounding box center [672, 285] width 5 height 5
type input "****"
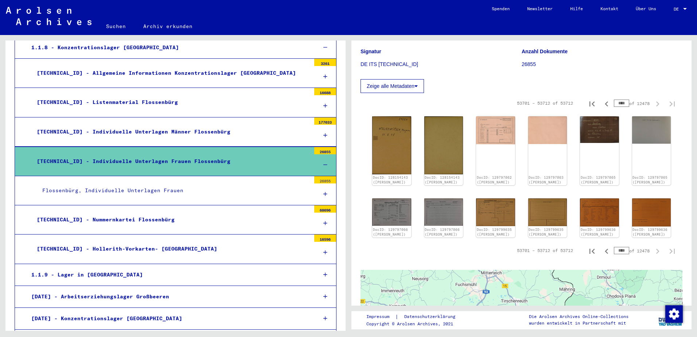
scroll to position [69, 0]
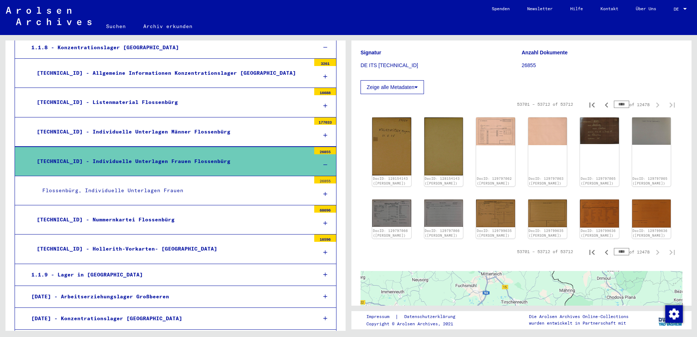
click at [251, 220] on div "[TECHNICAL_ID] - Nummernkartei Flossenbürg" at bounding box center [170, 220] width 279 height 14
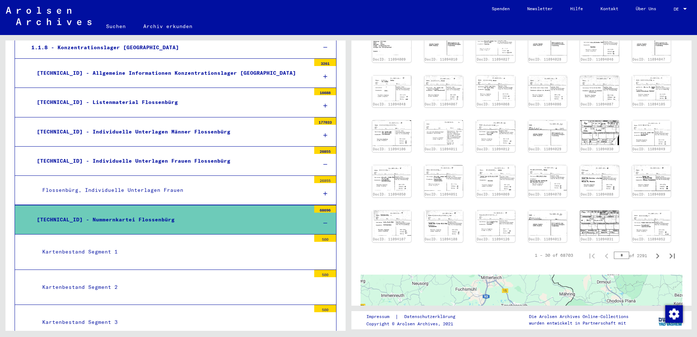
scroll to position [208, 0]
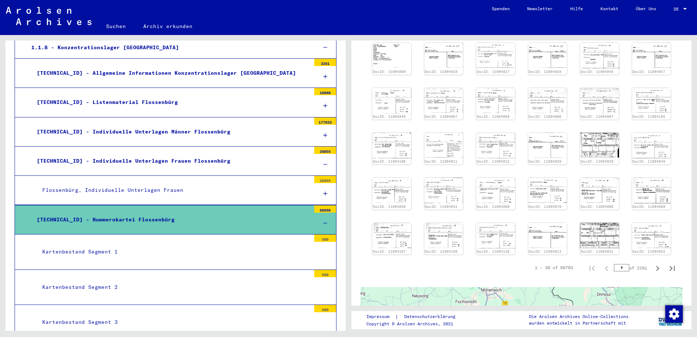
click at [323, 195] on icon at bounding box center [325, 193] width 4 height 5
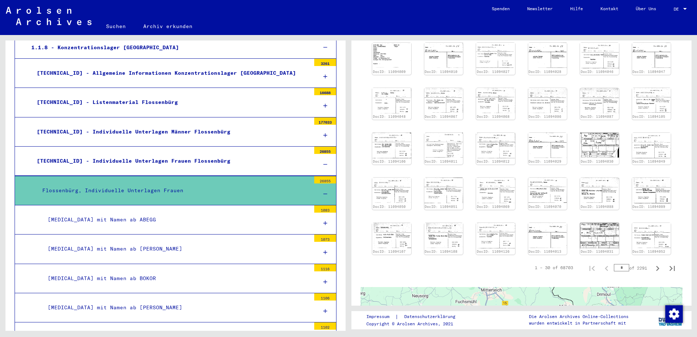
click at [291, 163] on div "[TECHNICAL_ID] - Individuelle Unterlagen Frauen Flossenbürg" at bounding box center [170, 161] width 279 height 14
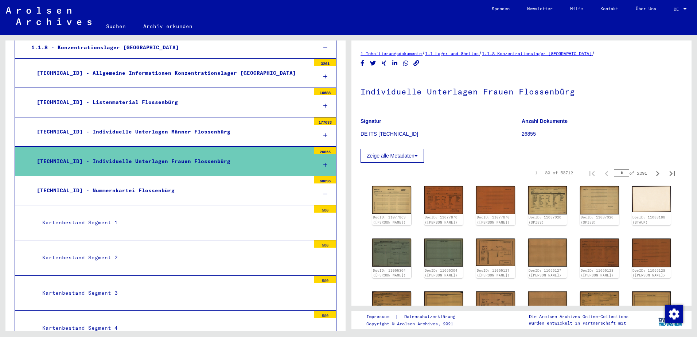
click at [296, 138] on div "[TECHNICAL_ID] - Individuelle Unterlagen Männer Flossenbürg" at bounding box center [170, 132] width 279 height 14
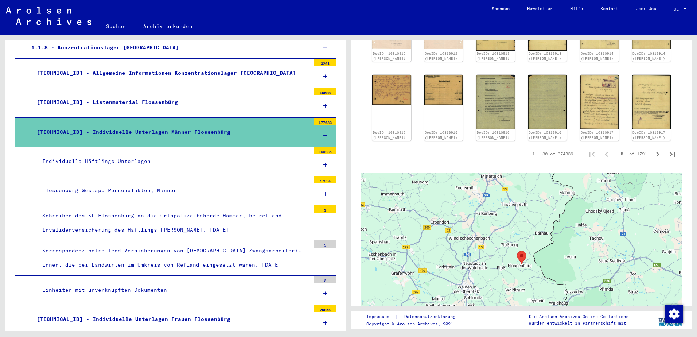
scroll to position [342, 0]
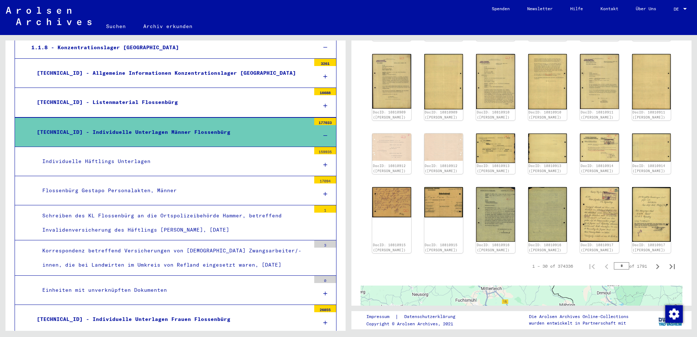
click at [618, 262] on input "*" at bounding box center [621, 265] width 15 height 7
type input "***"
click at [667, 261] on icon "Last page" at bounding box center [672, 266] width 10 height 10
type input "*****"
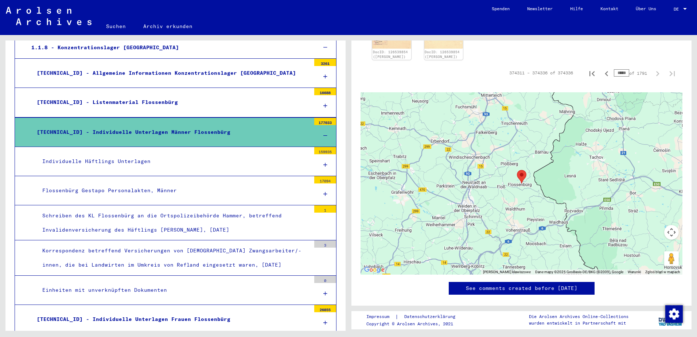
scroll to position [525, 0]
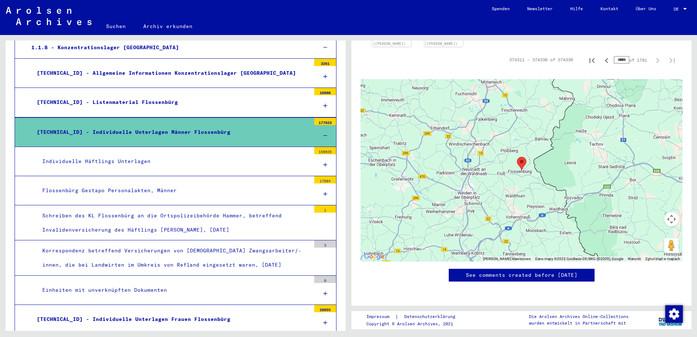
click at [520, 157] on img "Flossenbürg Concentration Camp" at bounding box center [521, 163] width 9 height 13
click at [257, 128] on div "[TECHNICAL_ID] - Individuelle Unterlagen Männer Flossenbürg" at bounding box center [170, 132] width 279 height 14
